Goal: Obtain resource: Download file/media

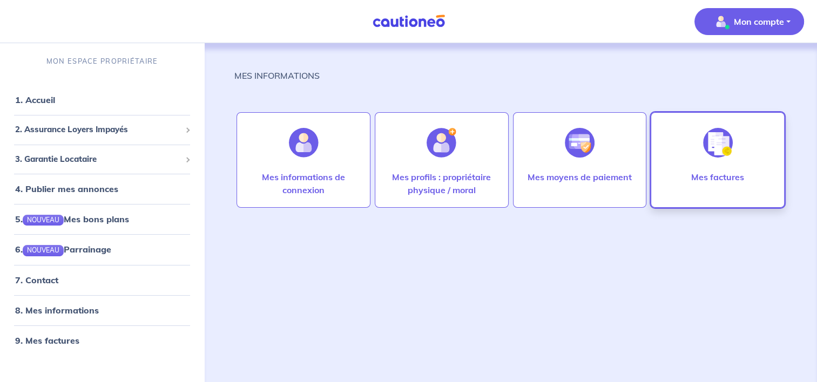
click at [713, 168] on div at bounding box center [717, 143] width 47 height 56
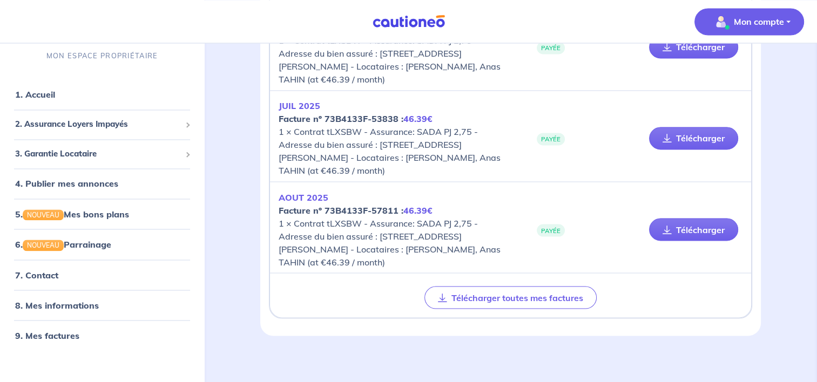
scroll to position [1864, 0]
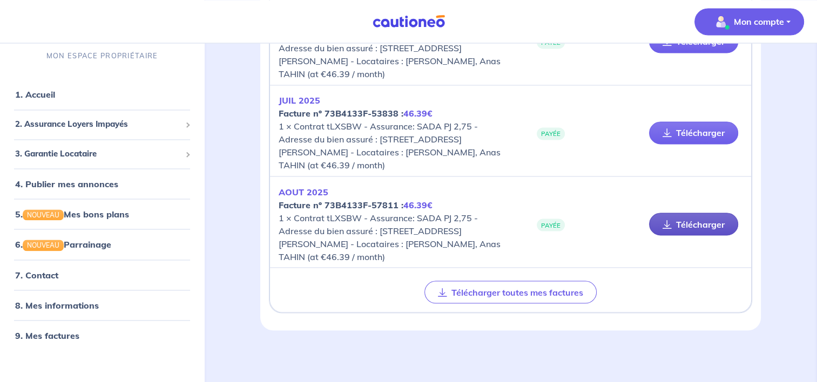
click at [698, 221] on link "Télécharger" at bounding box center [693, 224] width 89 height 23
click at [737, 17] on p "Mon compte" at bounding box center [759, 21] width 50 height 13
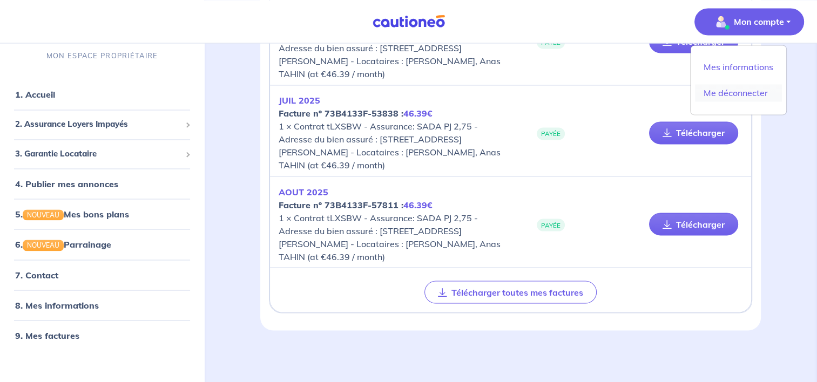
click at [728, 92] on link "Me déconnecter" at bounding box center [738, 92] width 87 height 17
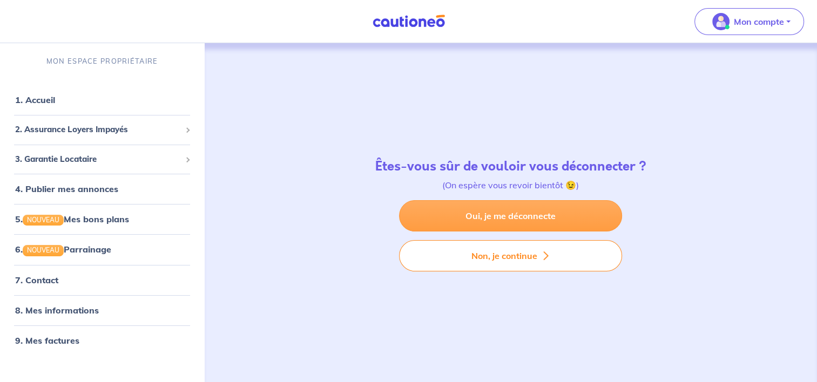
click at [527, 210] on link "Oui, je me déconnecte" at bounding box center [510, 215] width 223 height 31
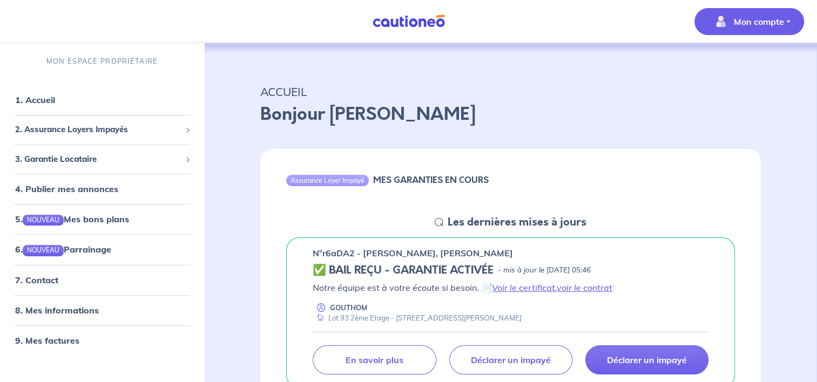
click at [764, 22] on p "Mon compte" at bounding box center [759, 21] width 50 height 13
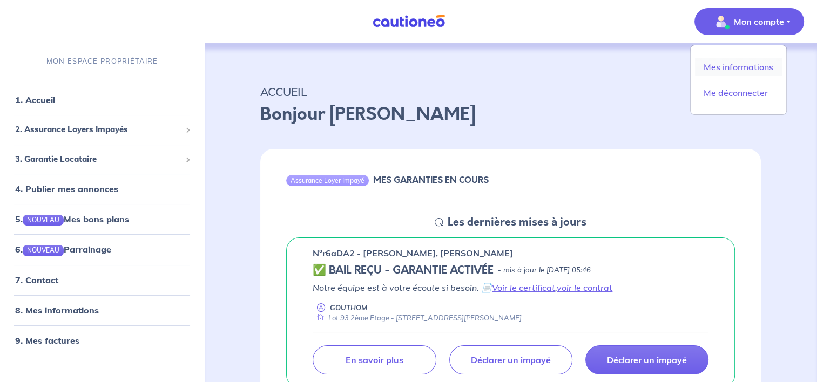
click at [720, 63] on link "Mes informations" at bounding box center [738, 66] width 87 height 17
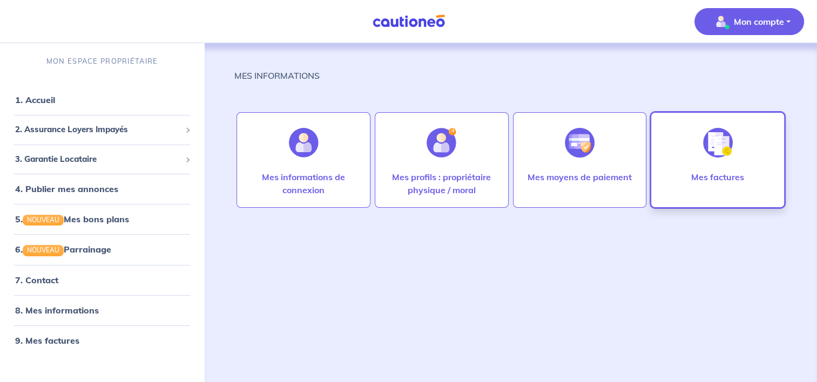
click at [698, 169] on div at bounding box center [717, 143] width 47 height 56
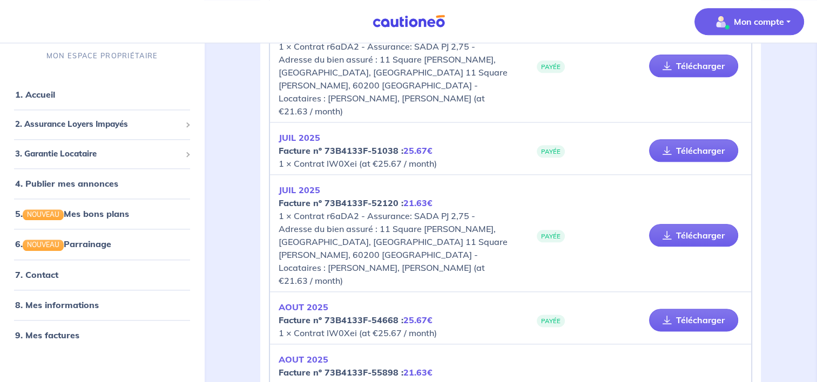
scroll to position [1187, 0]
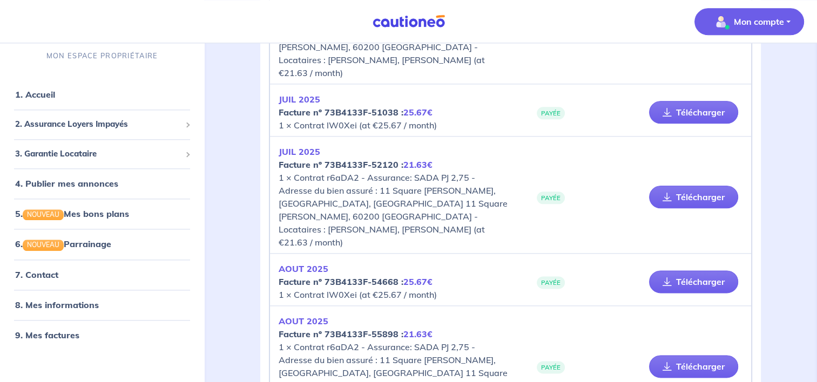
scroll to position [1295, 0]
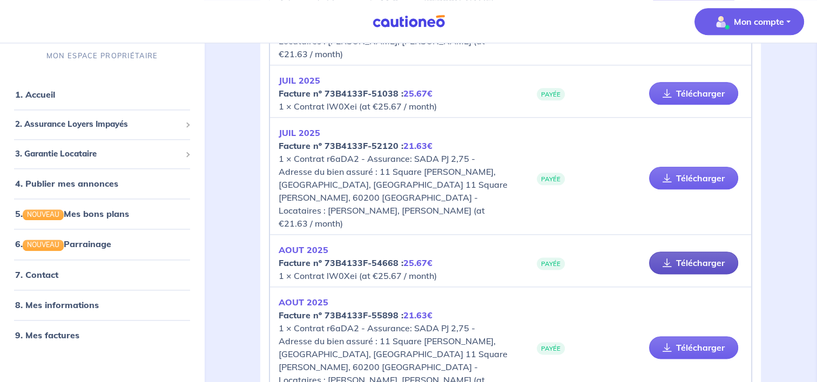
click at [681, 252] on link "Télécharger" at bounding box center [693, 263] width 89 height 23
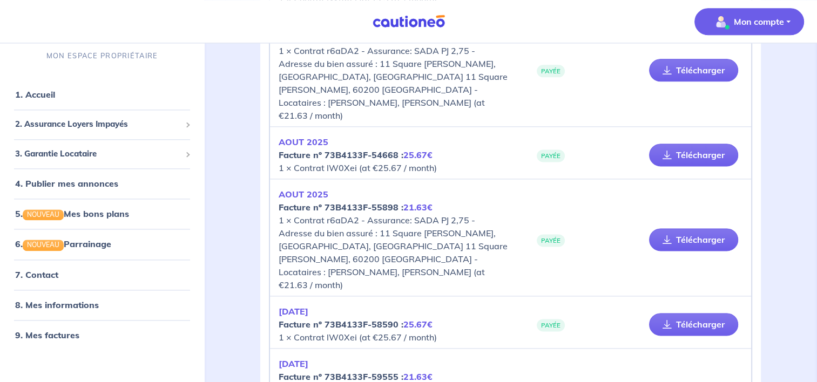
scroll to position [1457, 0]
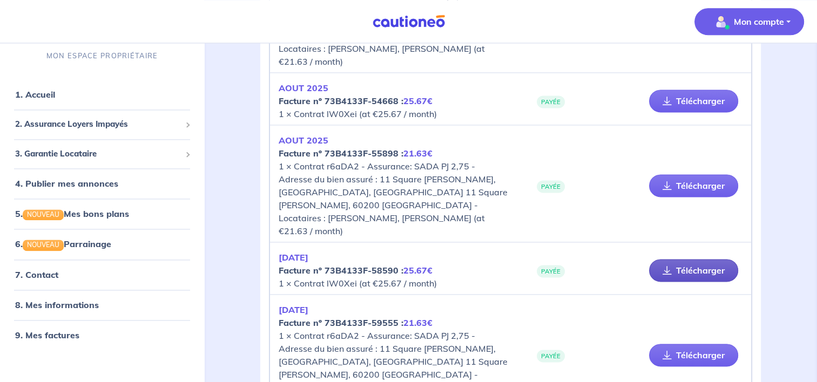
click at [673, 259] on link "Télécharger" at bounding box center [693, 270] width 89 height 23
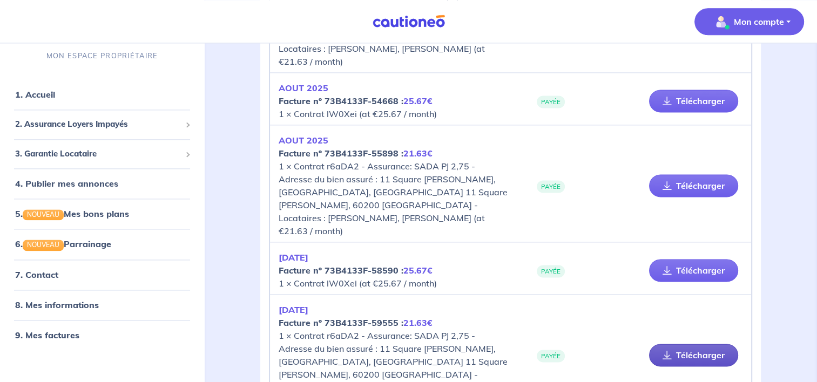
click at [701, 344] on link "Télécharger" at bounding box center [693, 355] width 89 height 23
